Goal: Information Seeking & Learning: Learn about a topic

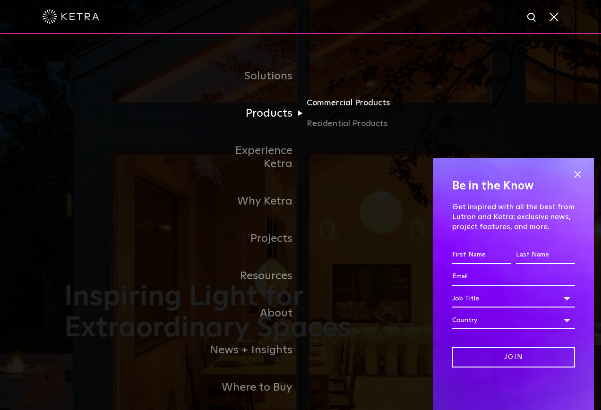
click at [345, 103] on link "Commercial Products" at bounding box center [352, 106] width 91 height 21
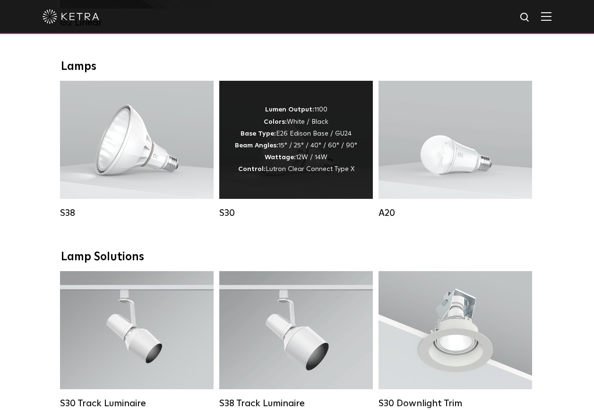
scroll to position [661, 0]
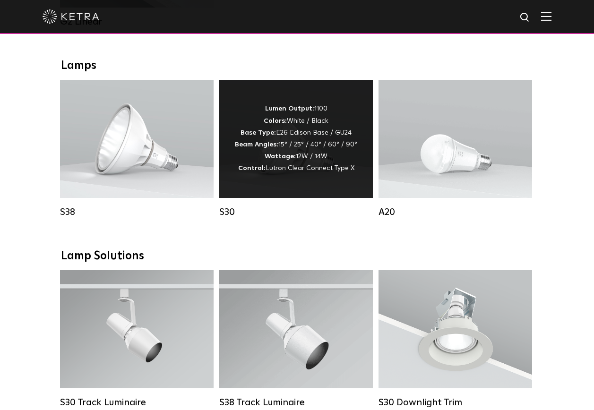
click at [289, 195] on div "Lumen Output: 1100 Colors: White / Black Base Type: E26 Edison Base / GU24 Beam…" at bounding box center [296, 139] width 154 height 118
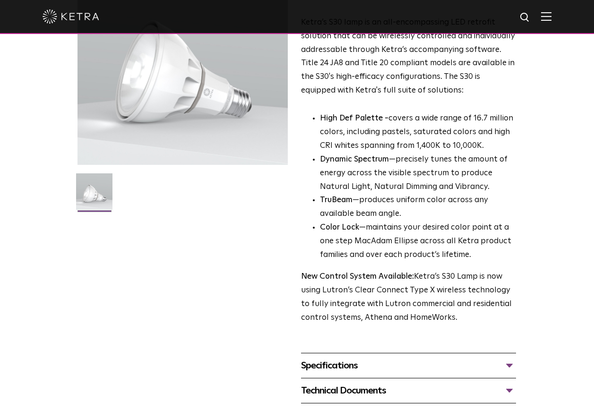
scroll to position [189, 0]
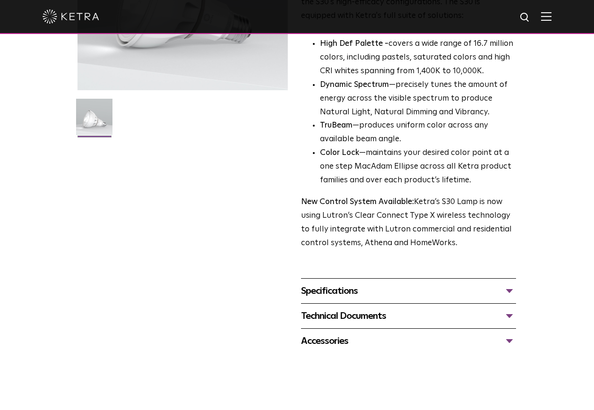
click at [362, 292] on div "Specifications" at bounding box center [408, 290] width 215 height 15
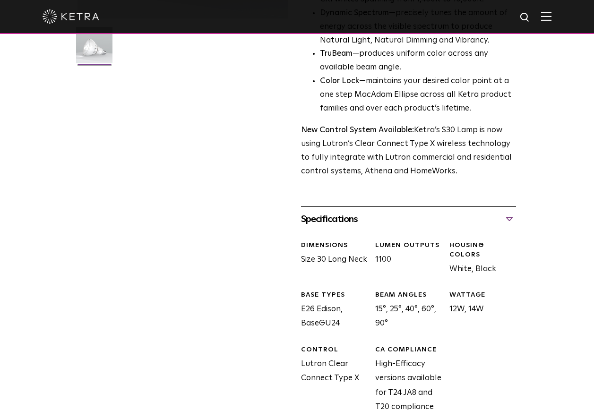
scroll to position [378, 0]
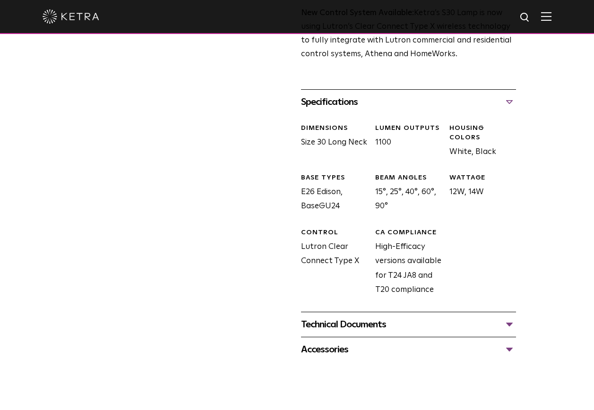
click at [342, 347] on div "Accessories" at bounding box center [408, 349] width 215 height 15
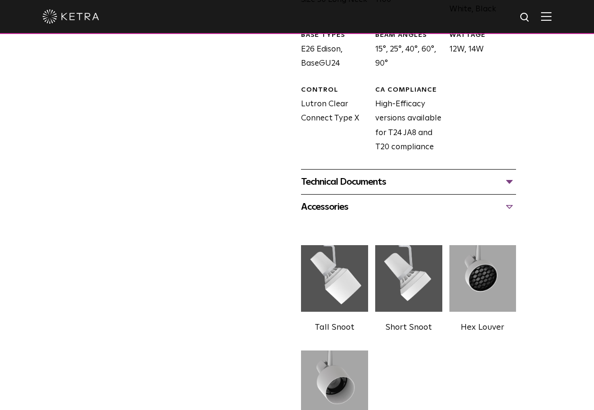
scroll to position [520, 0]
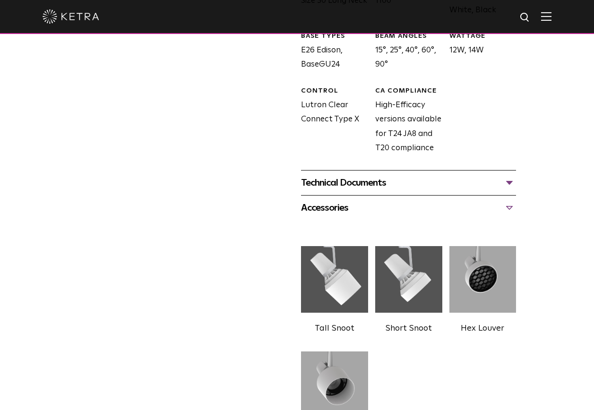
click at [361, 184] on div "Technical Documents" at bounding box center [408, 182] width 215 height 15
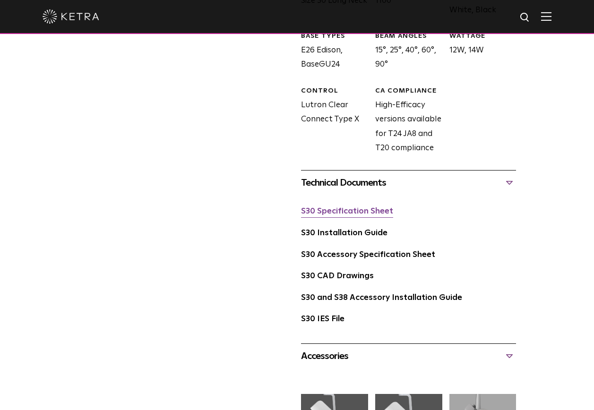
click at [360, 214] on link "S30 Specification Sheet" at bounding box center [347, 211] width 92 height 8
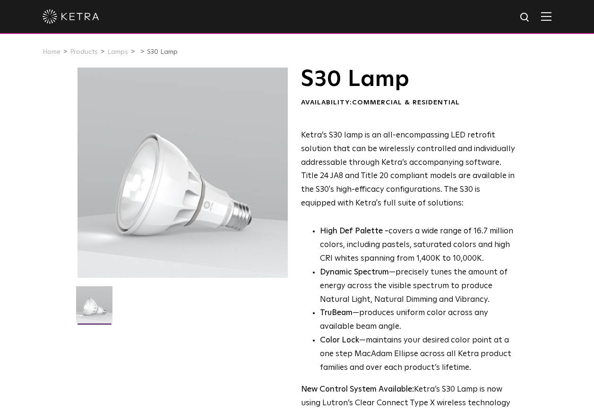
scroll to position [0, 0]
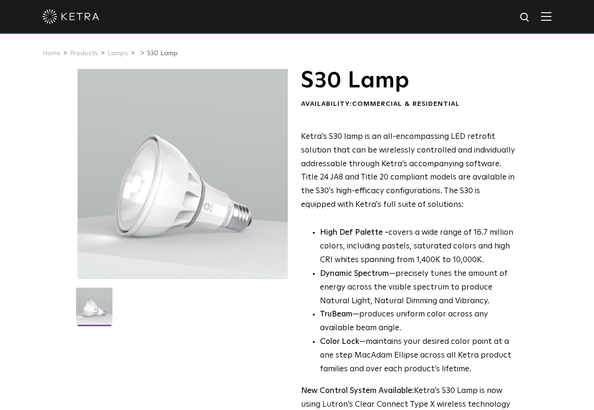
click at [415, 231] on p "High Def Palette - covers a wide range of 16.7 million colors, including pastel…" at bounding box center [418, 246] width 196 height 41
click at [402, 197] on span "Ketra’s S30 lamp is an all-encompassing LED retrofit solution that can be wirel…" at bounding box center [408, 171] width 214 height 76
click at [402, 192] on span "Ketra’s S30 lamp is an all-encompassing LED retrofit solution that can be wirel…" at bounding box center [408, 171] width 214 height 76
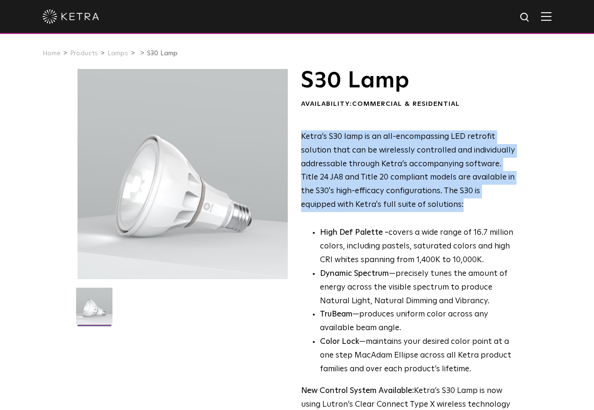
click at [402, 192] on span "Ketra’s S30 lamp is an all-encompassing LED retrofit solution that can be wirel…" at bounding box center [408, 171] width 214 height 76
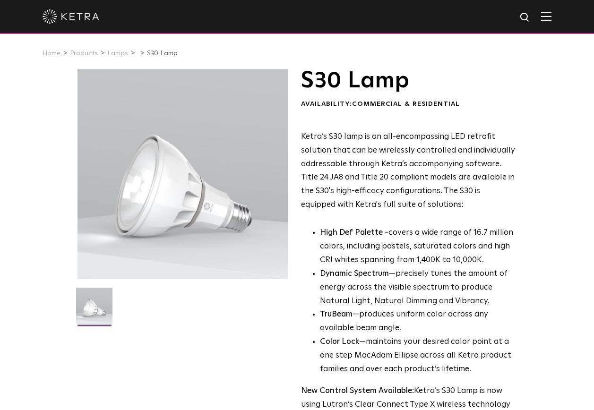
click at [550, 18] on img at bounding box center [546, 16] width 10 height 9
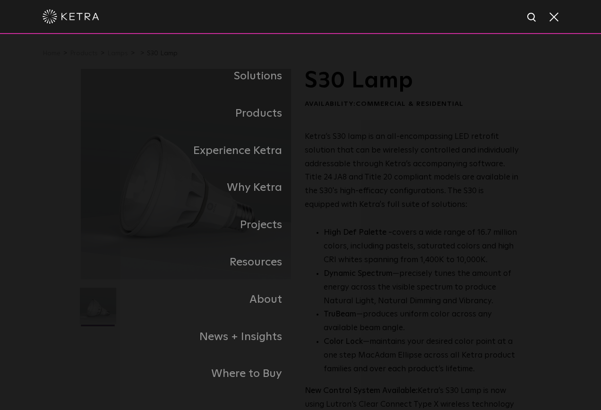
click at [553, 21] on span at bounding box center [553, 16] width 10 height 9
